Goal: Task Accomplishment & Management: Use online tool/utility

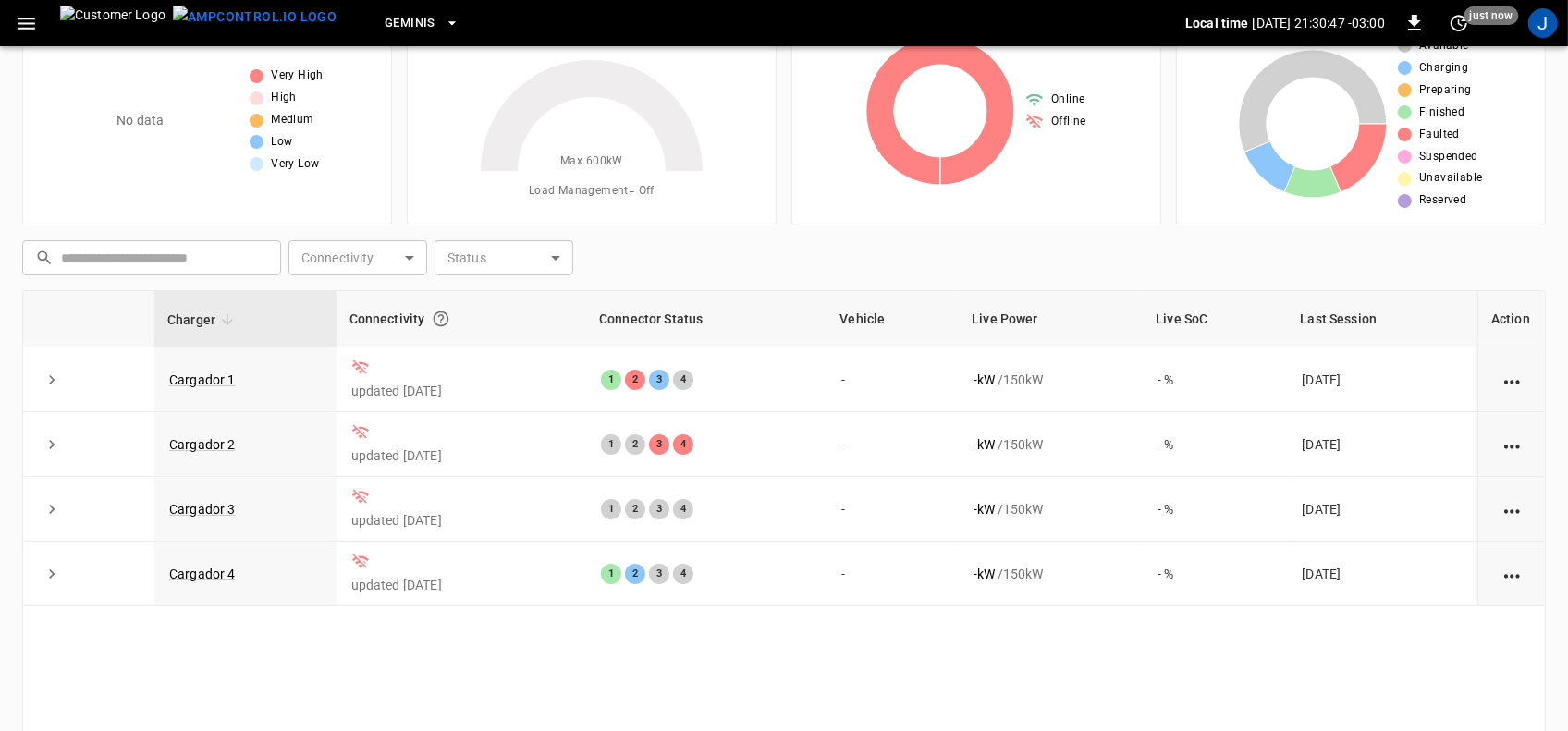
scroll to position [115, 0]
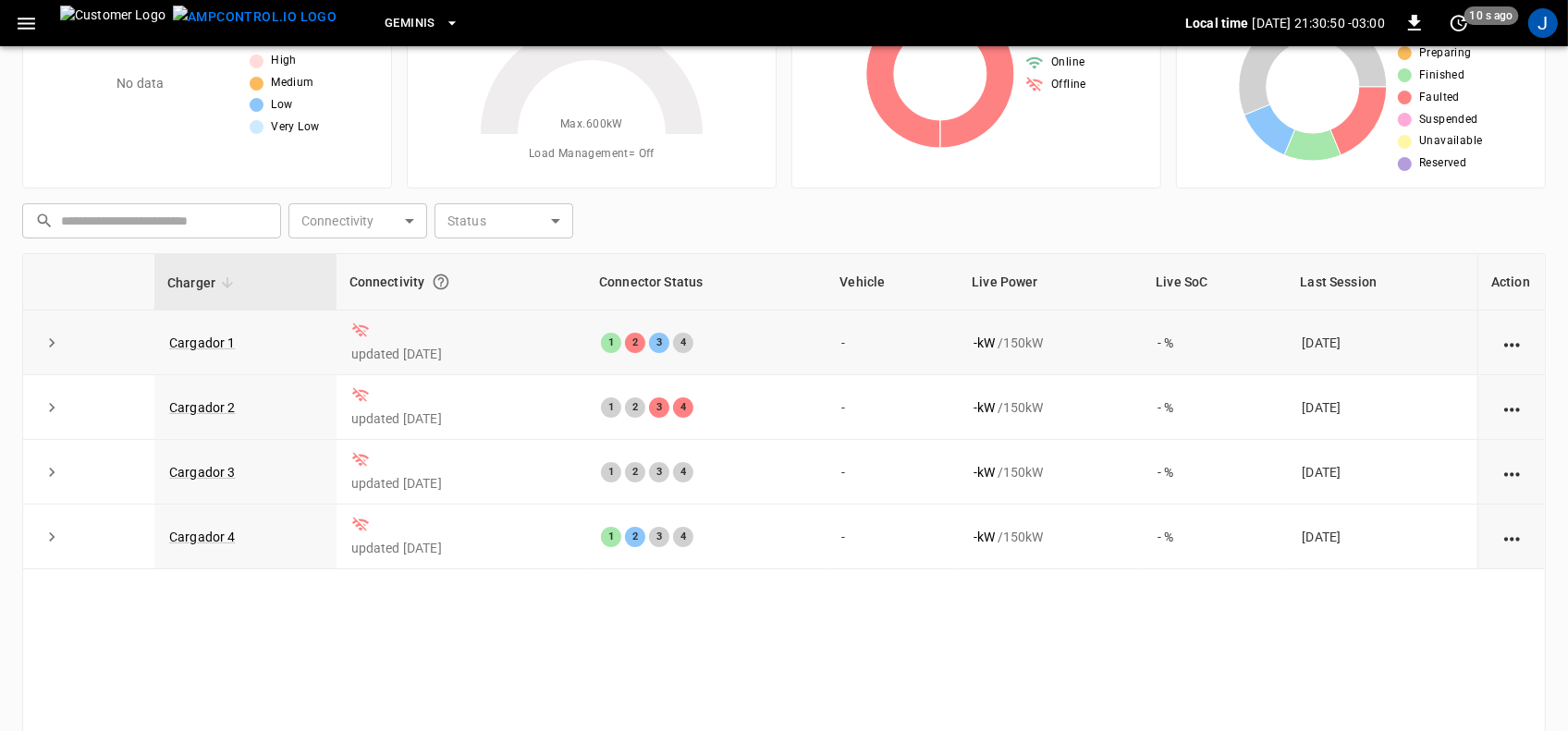
click at [1512, 340] on icon "action cell options" at bounding box center [1512, 346] width 23 height 23
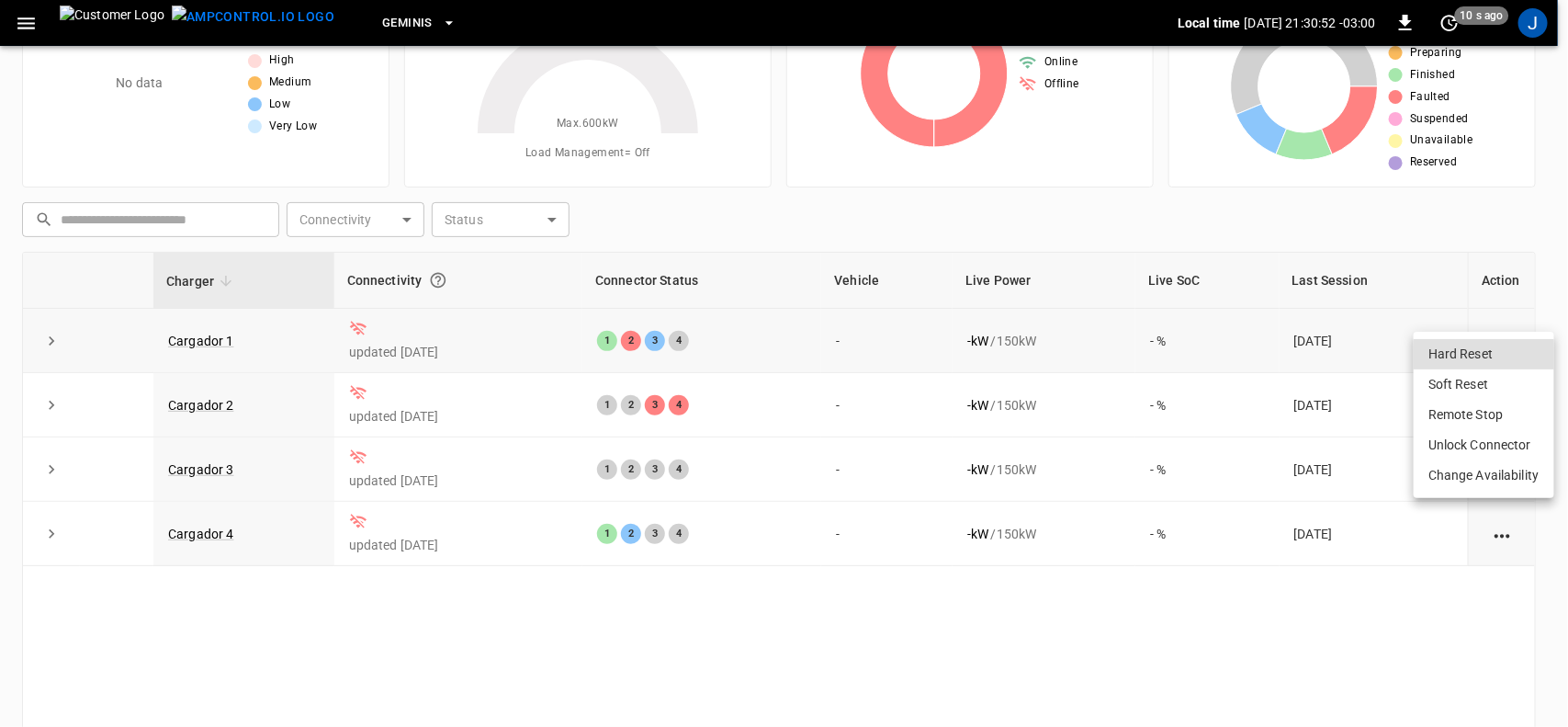
click at [1503, 339] on li "Hard Reset" at bounding box center [1484, 353] width 141 height 30
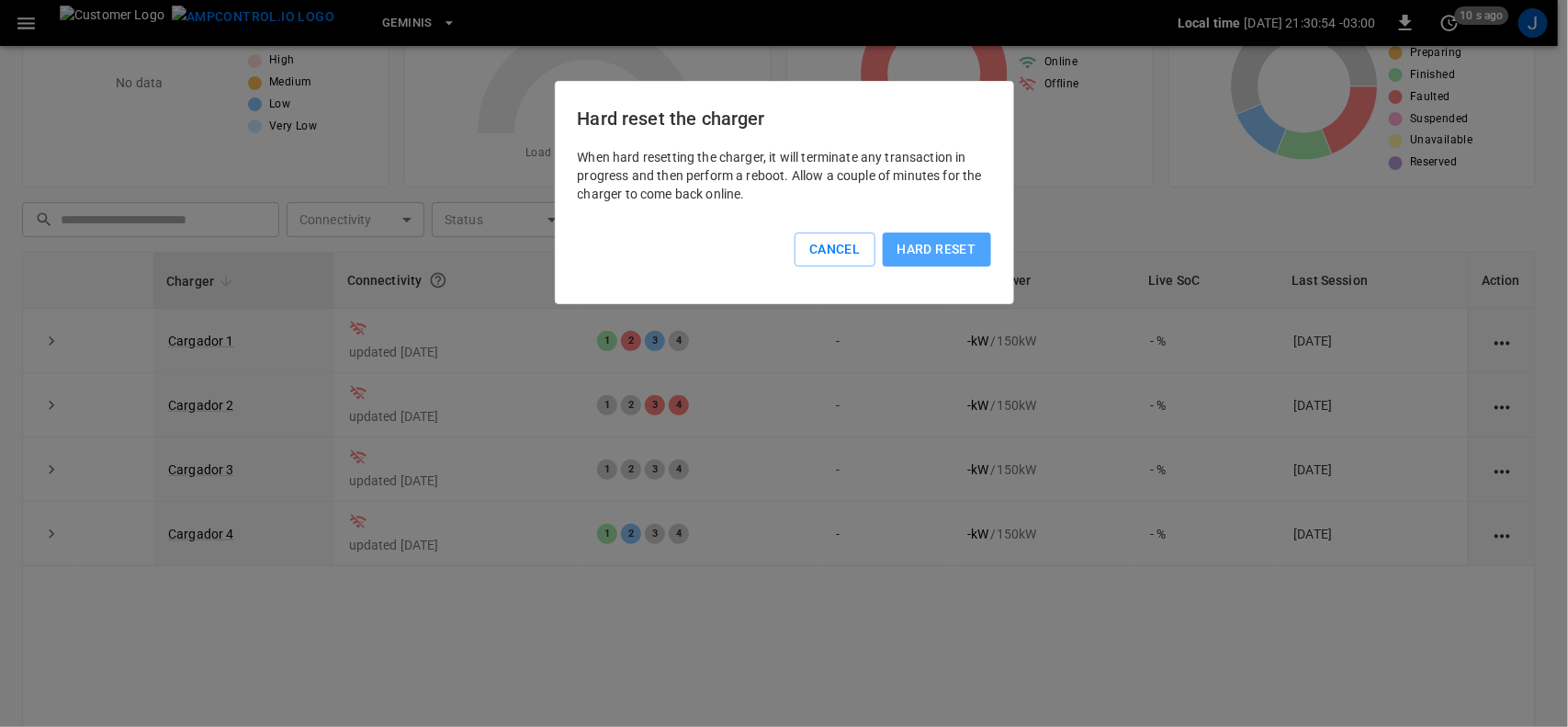
click at [956, 250] on button "Hard reset" at bounding box center [937, 248] width 109 height 34
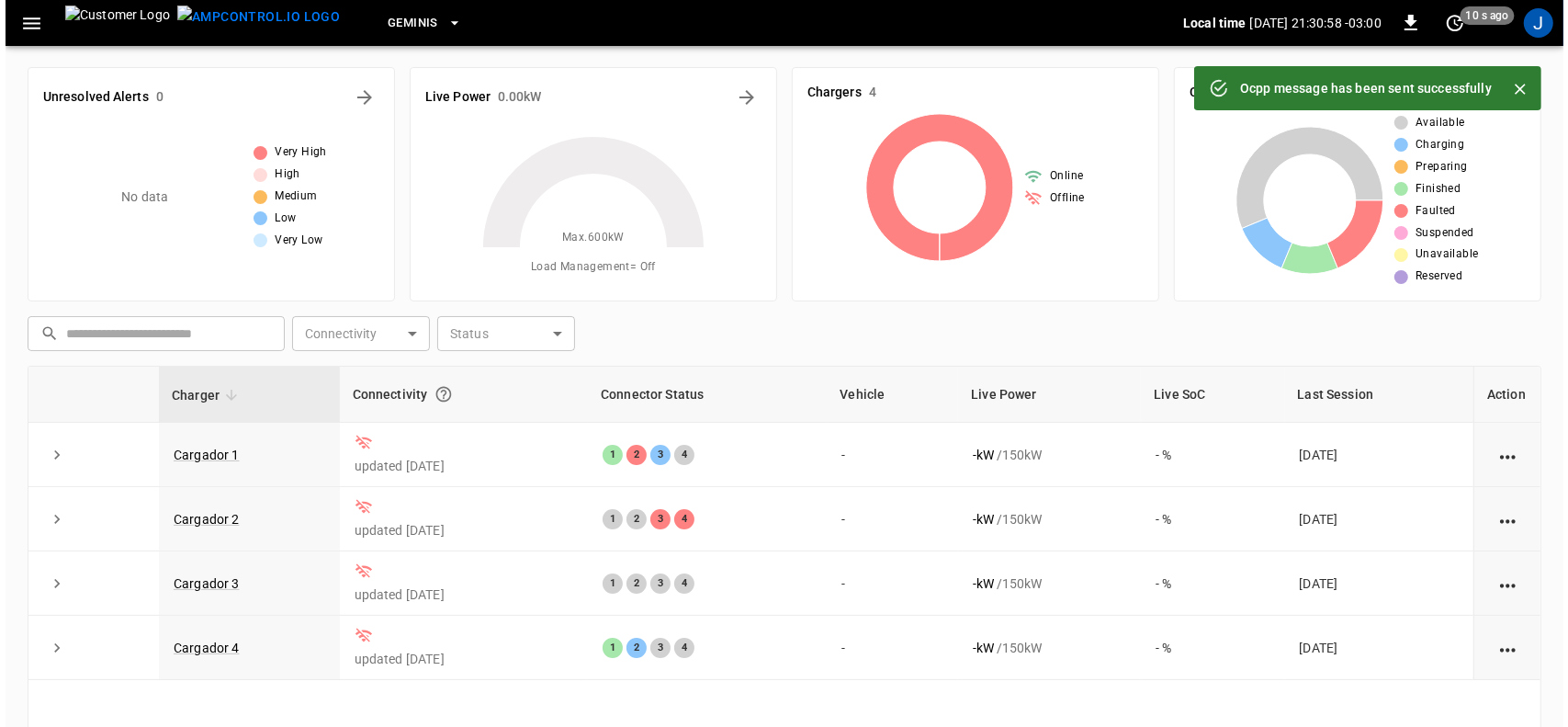
scroll to position [0, 0]
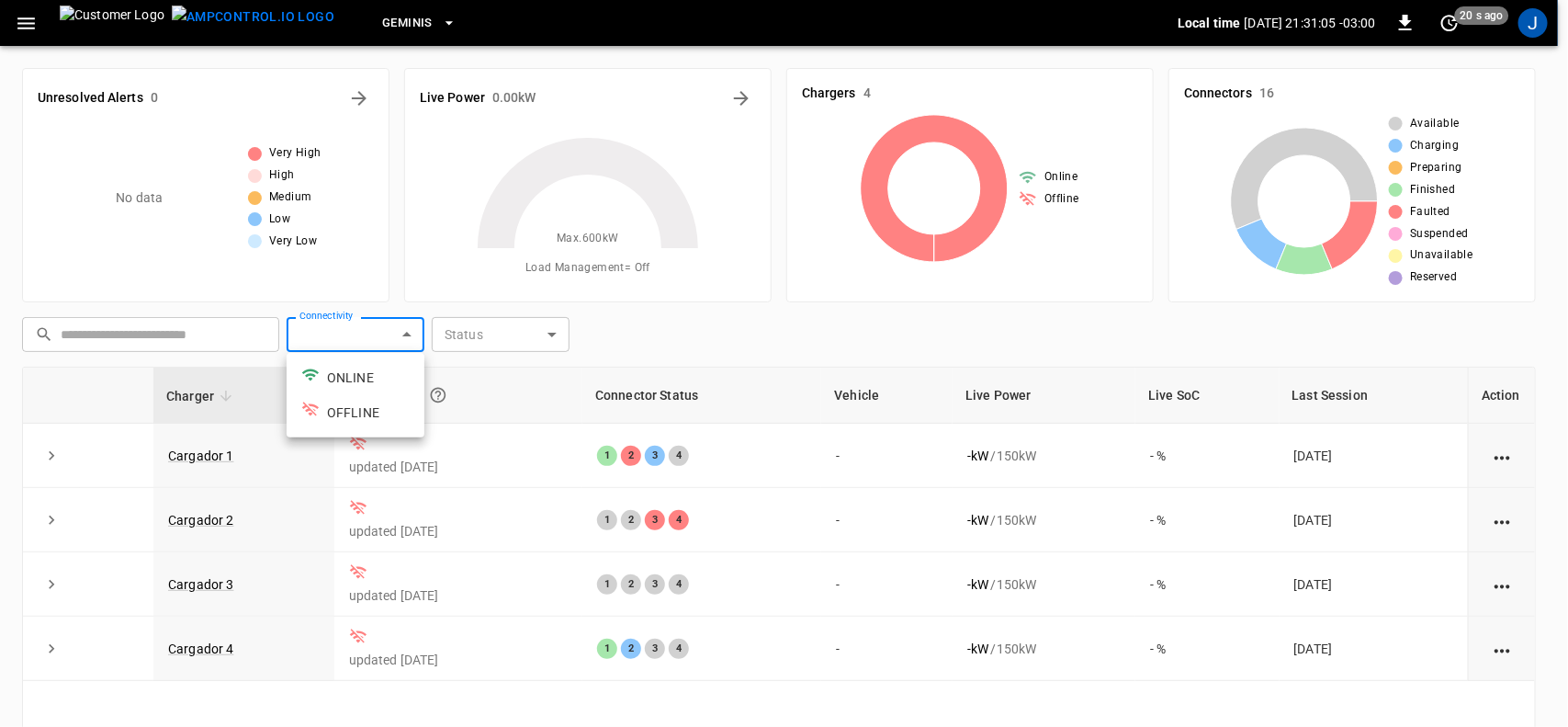
click at [346, 340] on body "Geminis Local time [DATE] 21:31:05 -03:00 0 20 s ago J Unresolved Alerts 0 No d…" at bounding box center [784, 473] width 1568 height 947
click at [347, 375] on li "ONLINE" at bounding box center [355, 377] width 138 height 35
type input "******"
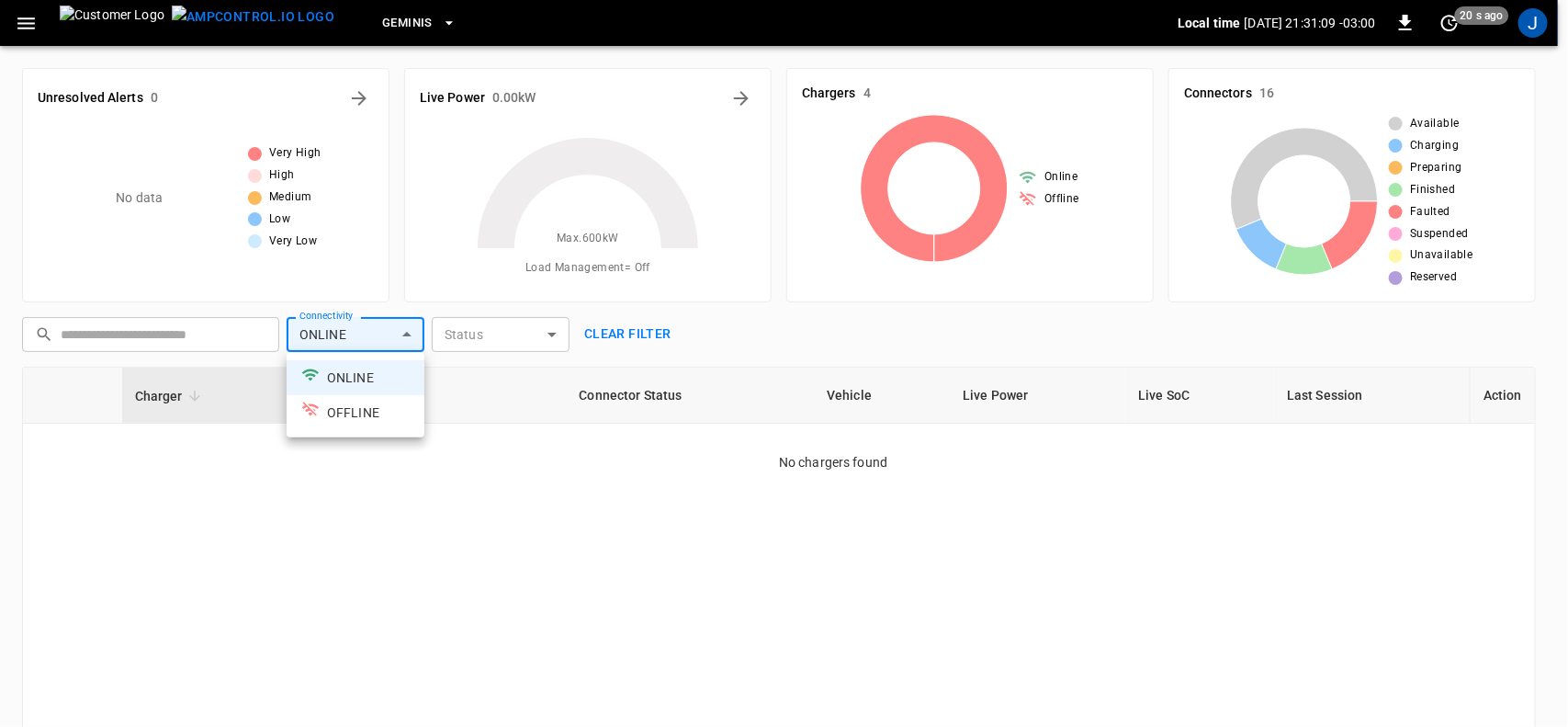
click at [161, 395] on div at bounding box center [784, 363] width 1568 height 727
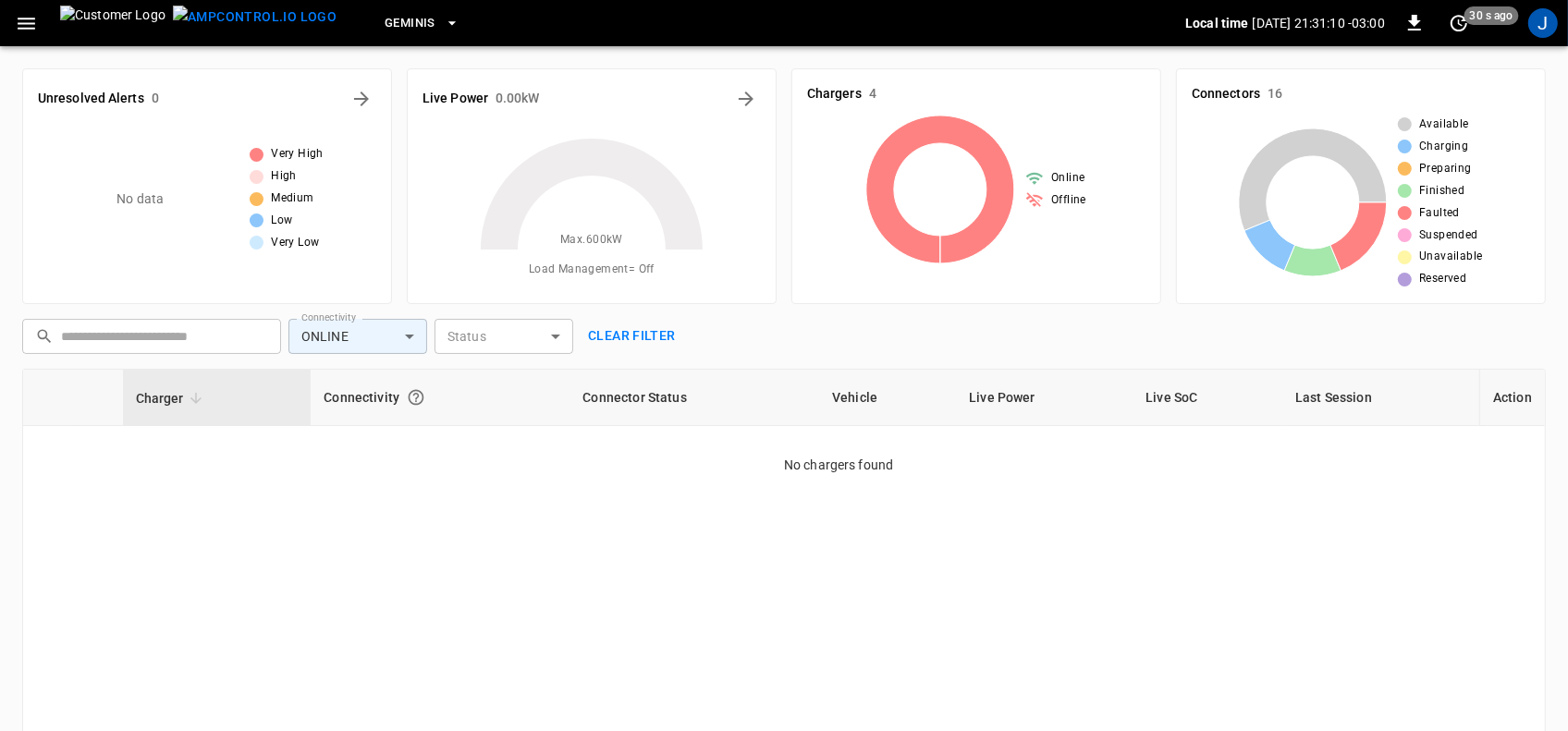
click at [188, 403] on icon at bounding box center [196, 398] width 16 height 16
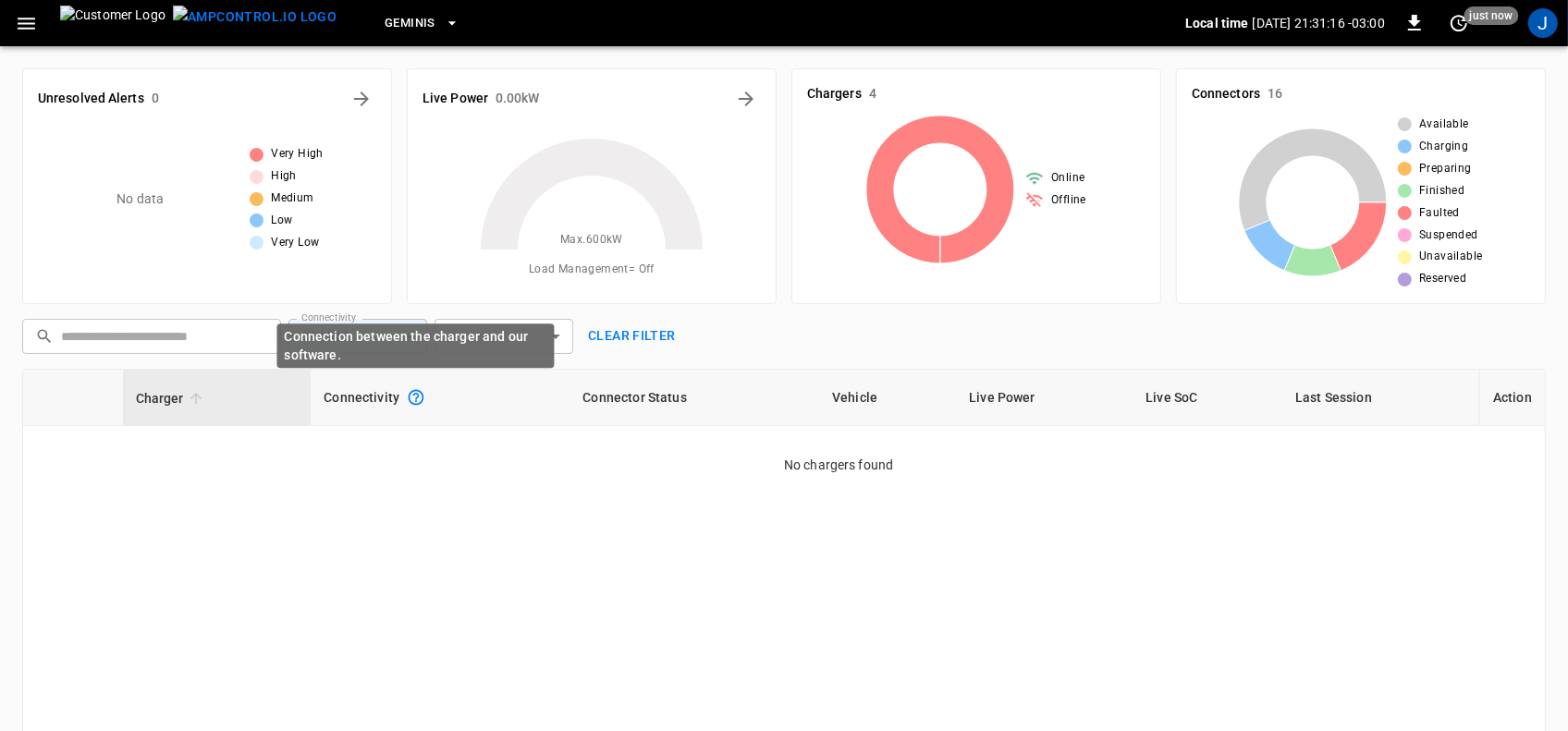
click at [416, 399] on icon "Connection between the charger and our software." at bounding box center [415, 397] width 18 height 18
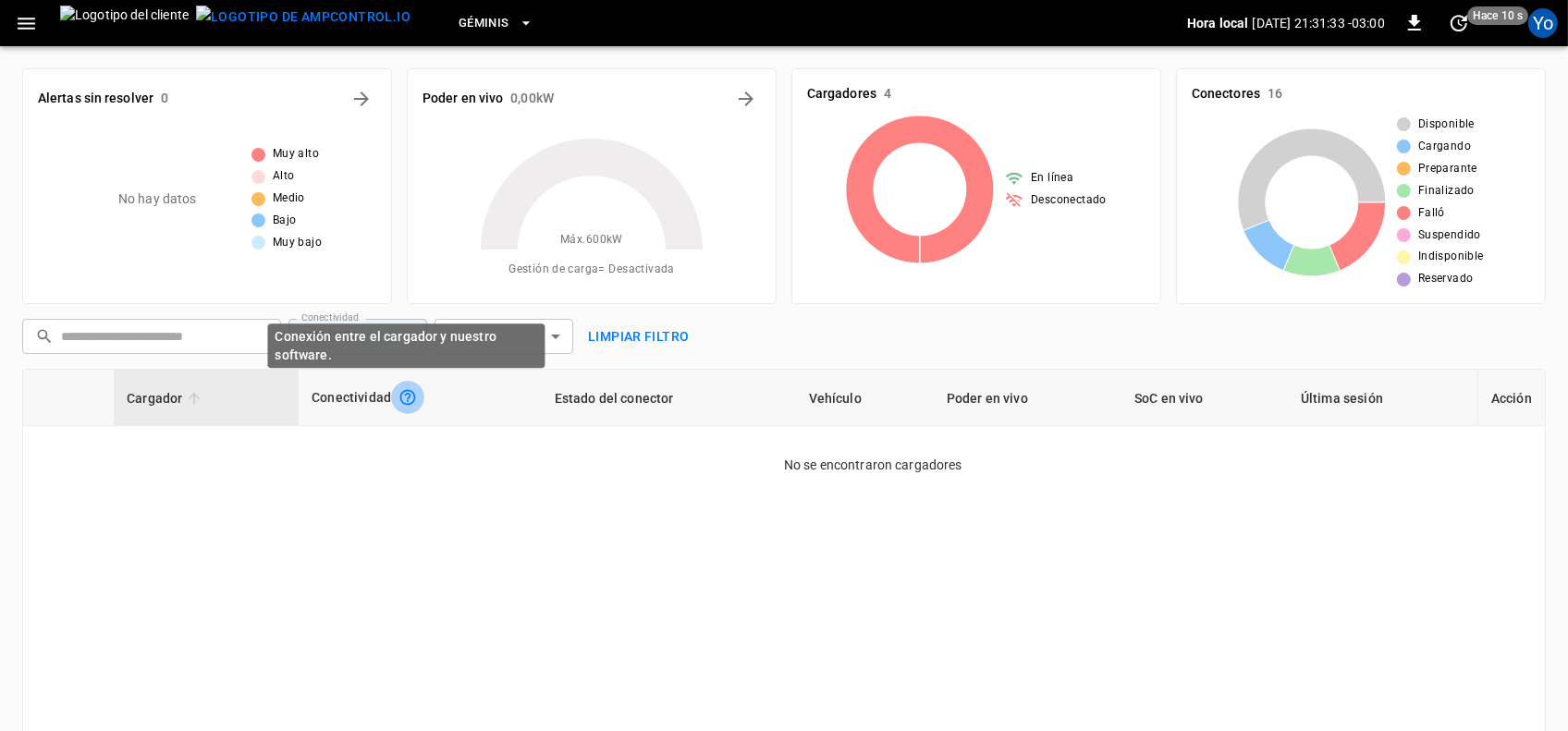
click at [410, 399] on icon "Conexión entre el cargador y nuestro software." at bounding box center [407, 397] width 18 height 18
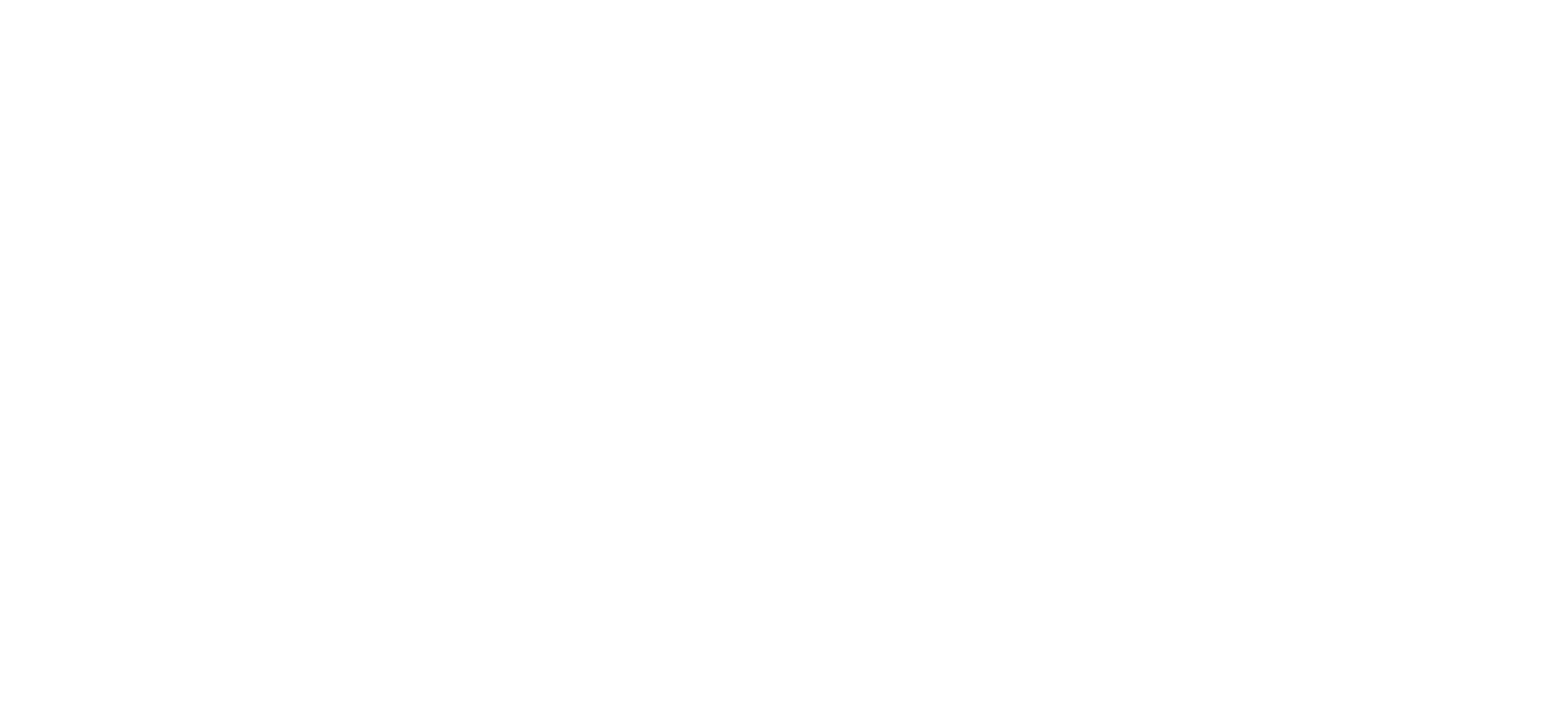
click at [1459, 8] on html "Texto original Valora esta traducción Tu opinión servirá para ayudar a mejorar …" at bounding box center [784, 4] width 1568 height 8
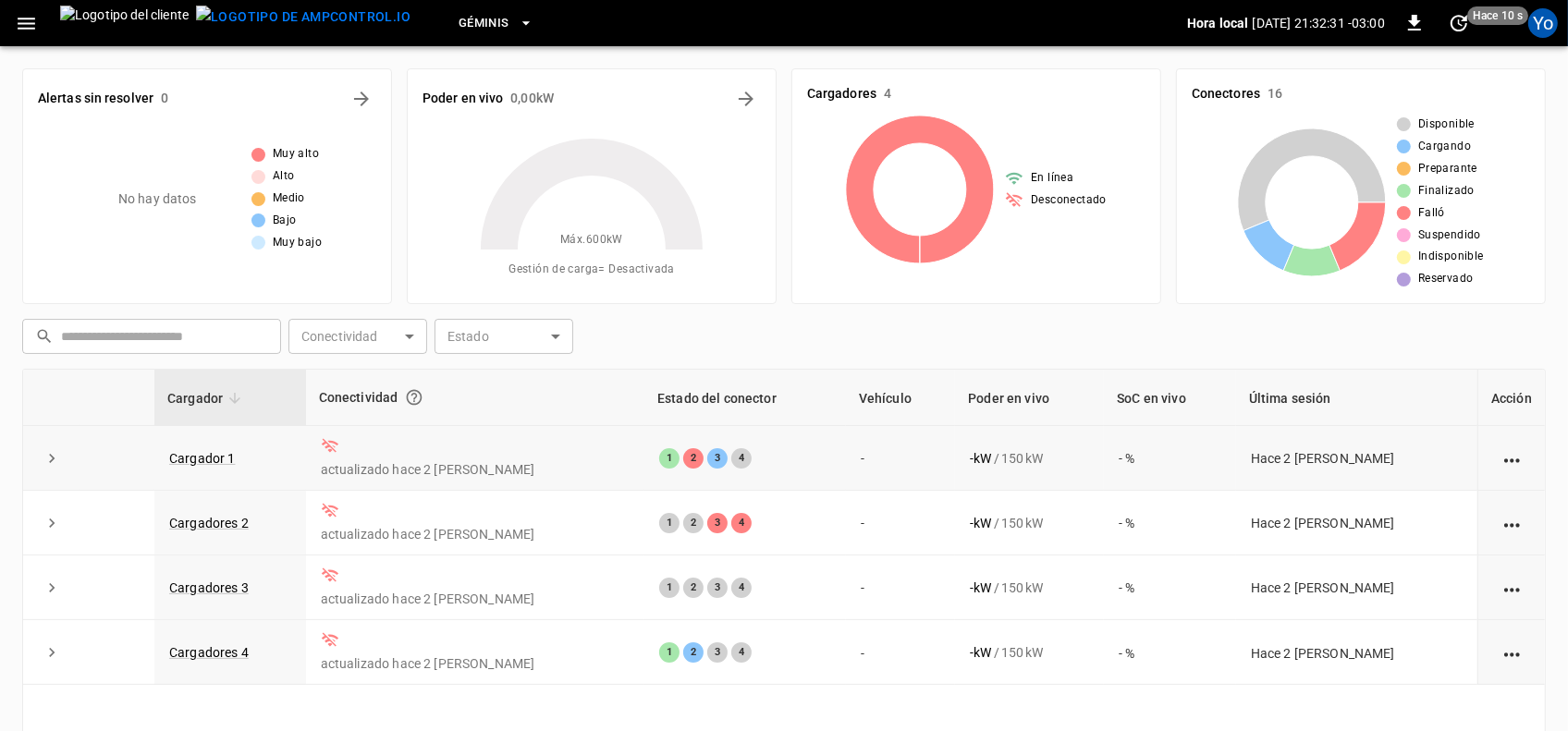
click at [366, 444] on td "actualizado hace 2 días" at bounding box center [475, 458] width 338 height 65
